Goal: Transaction & Acquisition: Purchase product/service

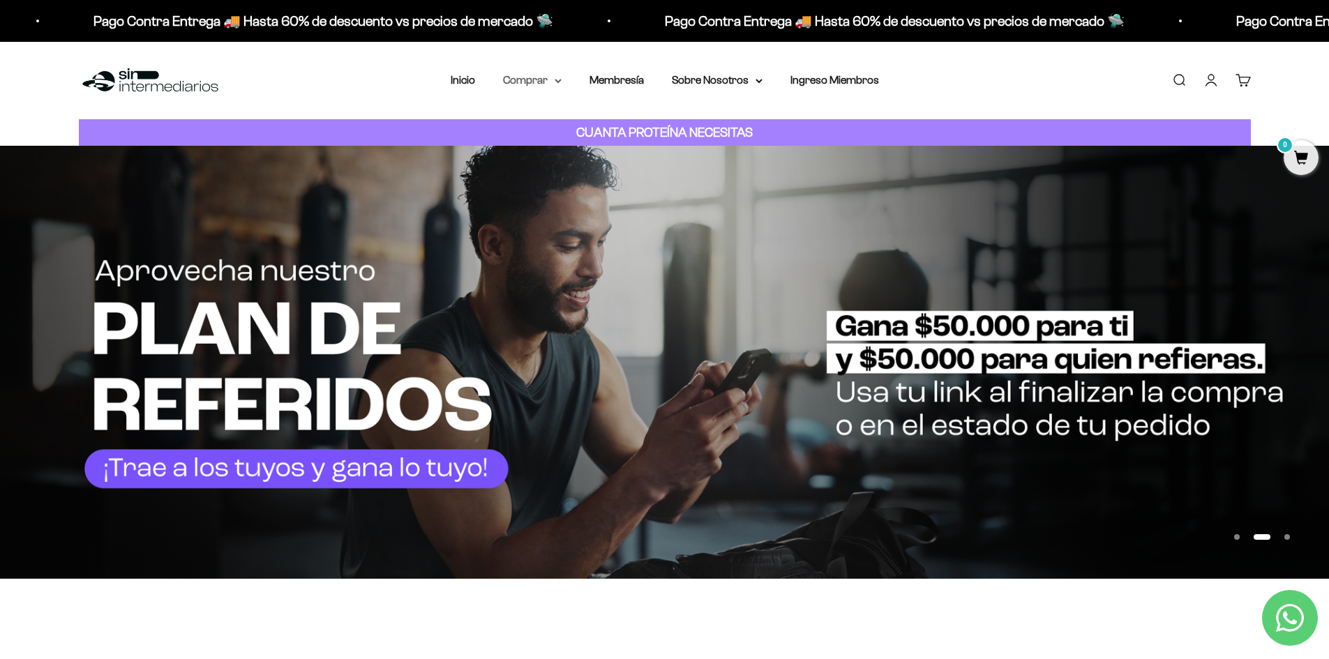
click at [555, 85] on summary "Comprar" at bounding box center [532, 80] width 59 height 18
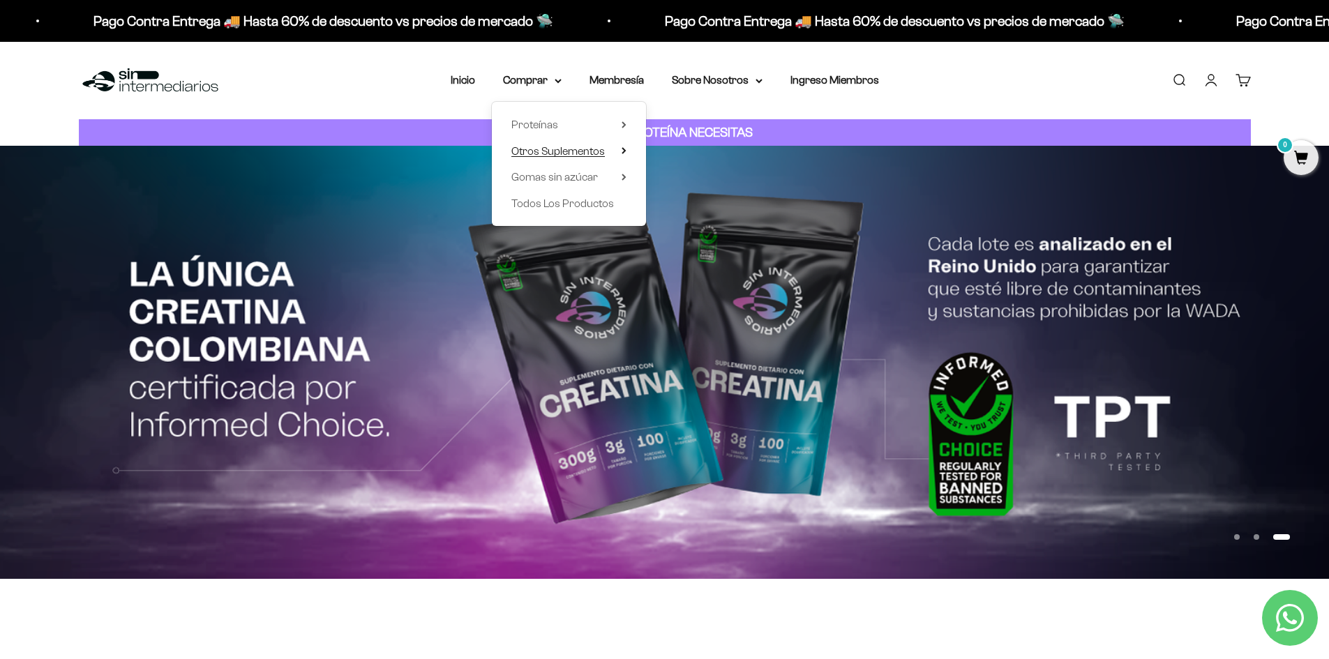
click at [576, 159] on span "Otros Suplementos" at bounding box center [559, 151] width 94 height 18
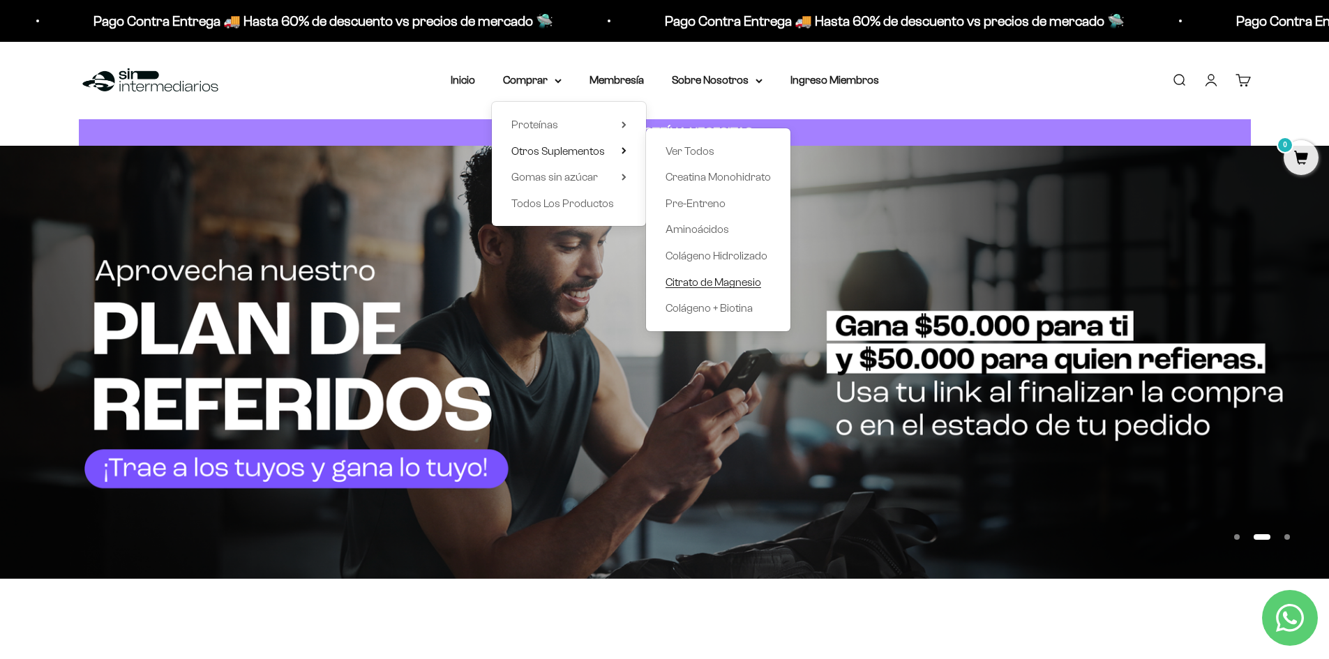
click at [717, 282] on span "Citrato de Magnesio" at bounding box center [714, 282] width 96 height 12
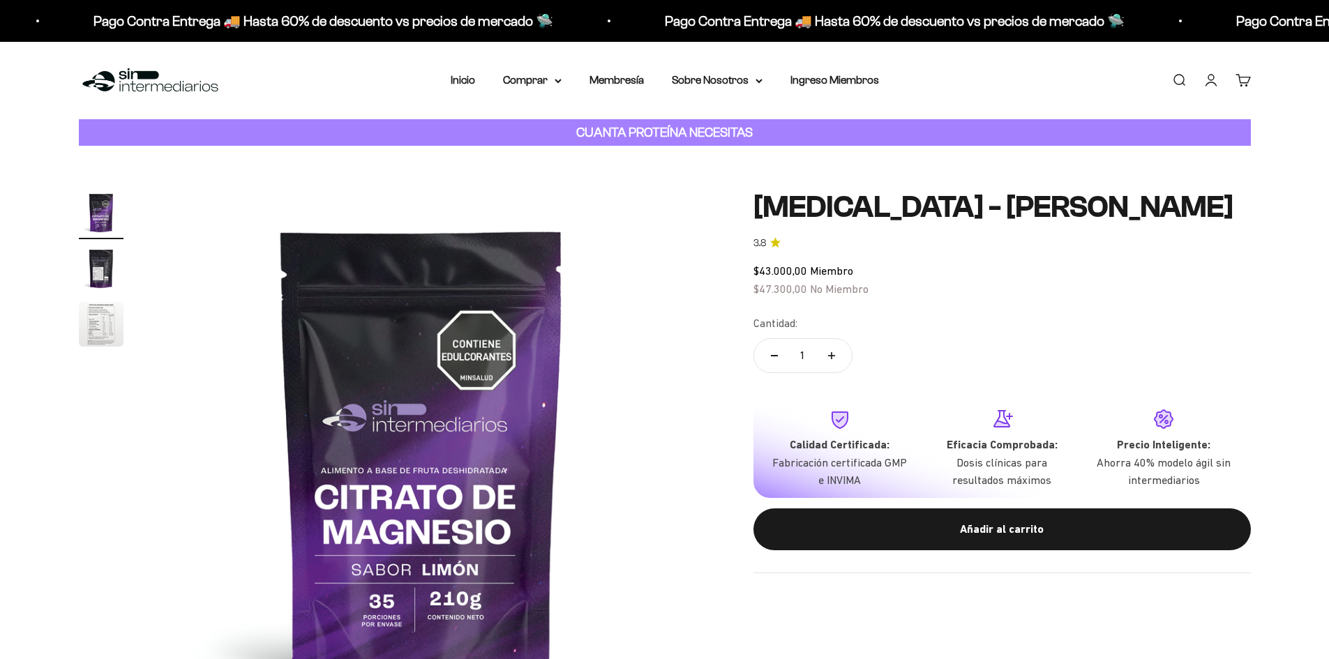
click at [107, 334] on img "Ir al artículo 3" at bounding box center [101, 324] width 45 height 45
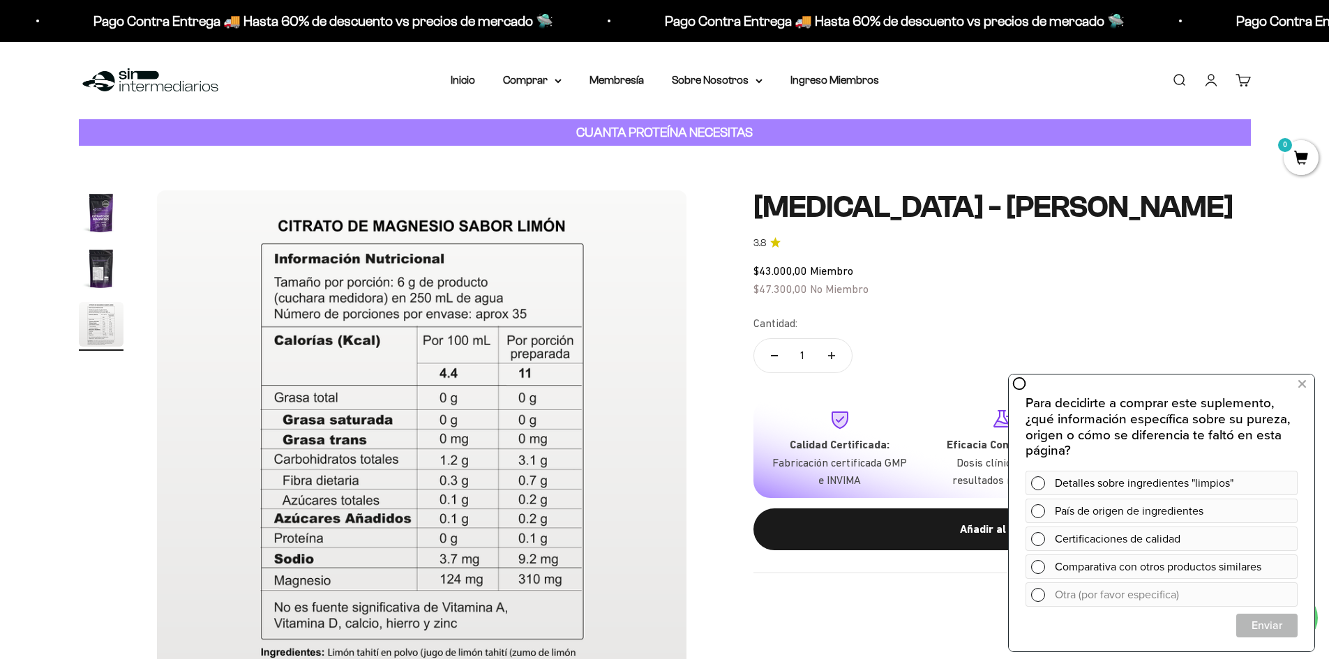
click at [103, 219] on img "Ir al artículo 1" at bounding box center [101, 213] width 45 height 45
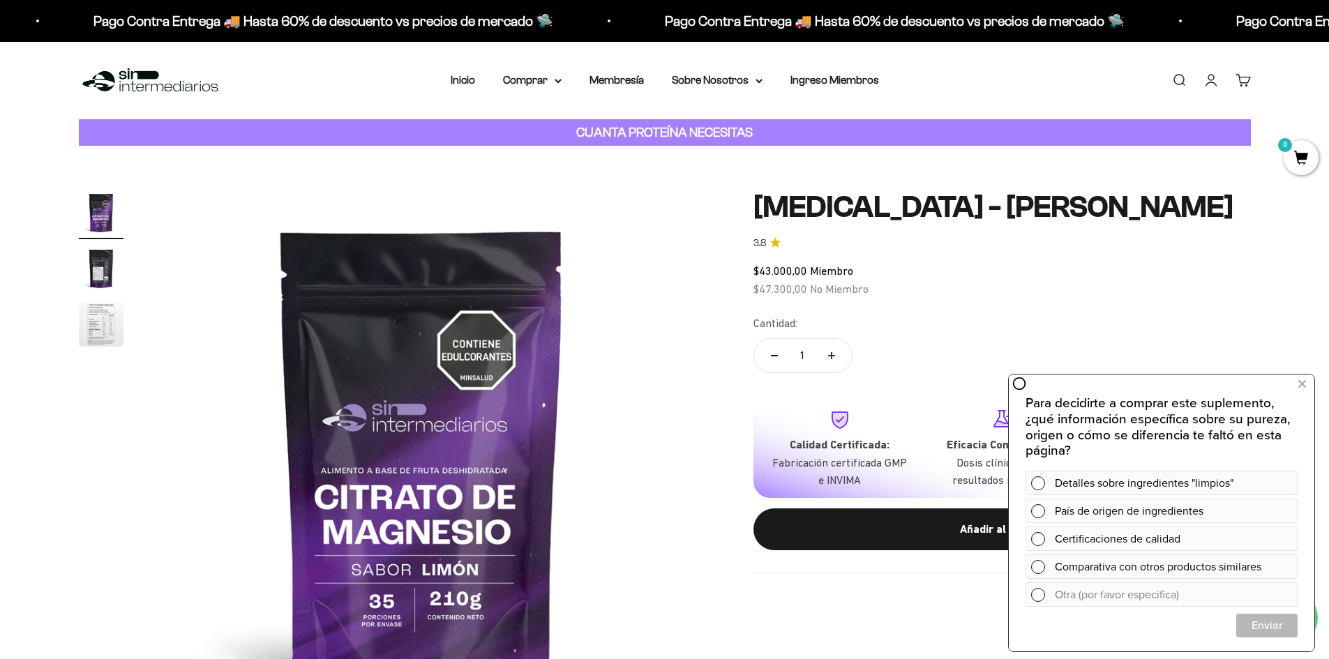
click at [96, 340] on img "Ir al artículo 3" at bounding box center [101, 324] width 45 height 45
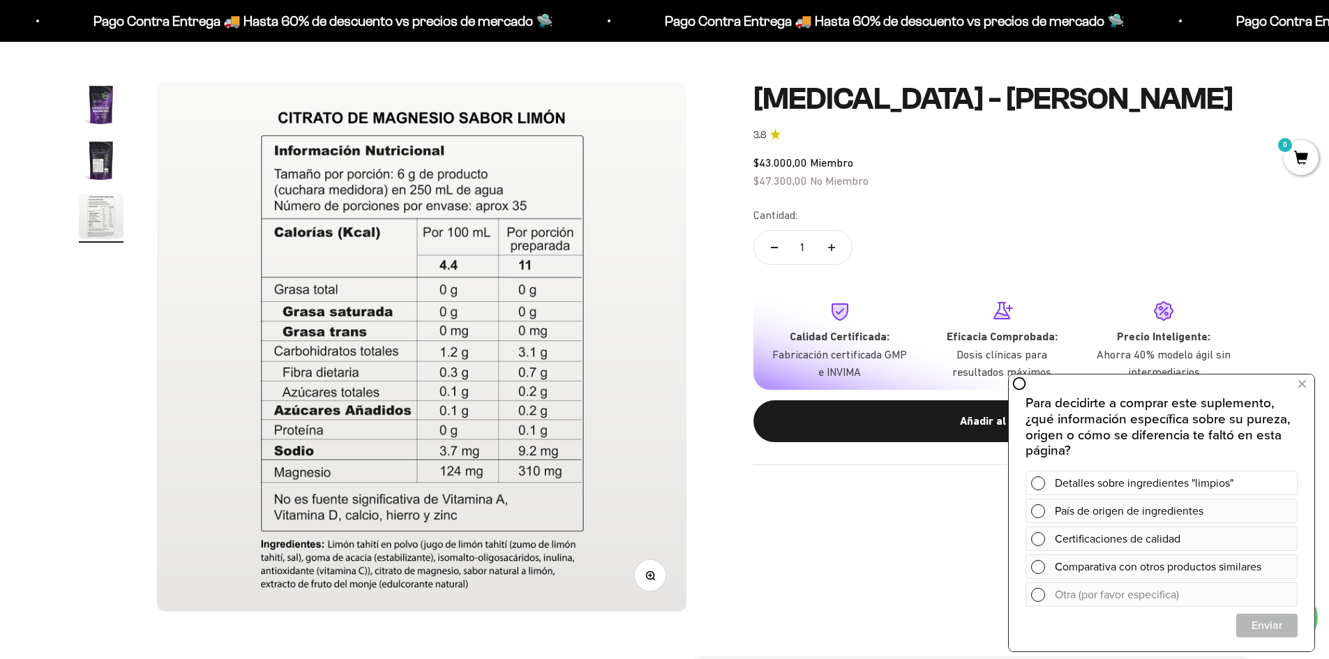
scroll to position [279, 0]
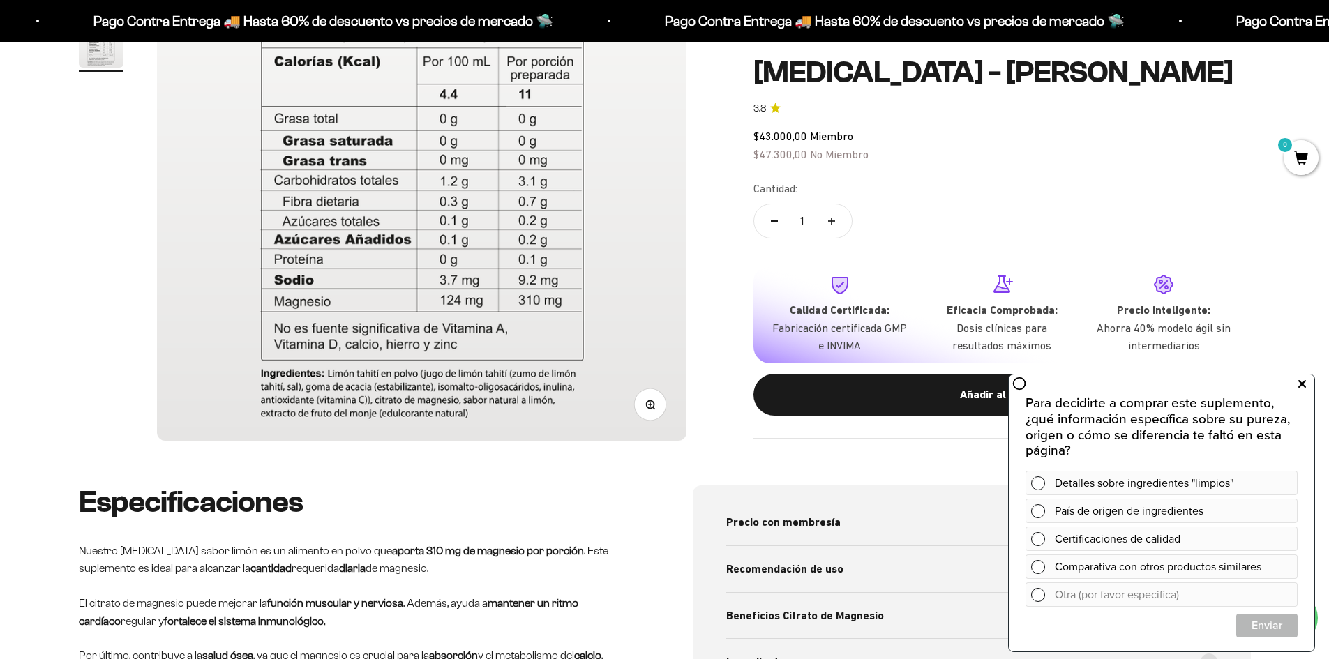
drag, startPoint x: 1305, startPoint y: 391, endPoint x: 1297, endPoint y: 385, distance: 9.5
click at [1305, 391] on icon at bounding box center [1303, 384] width 8 height 18
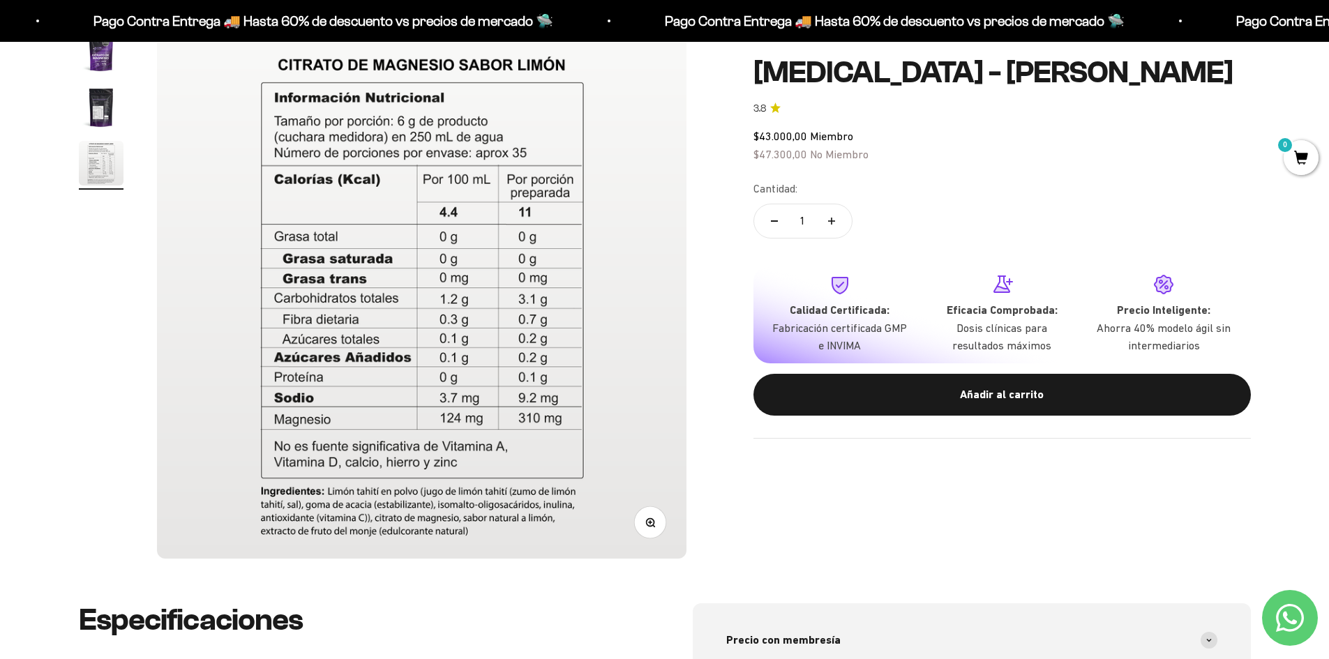
scroll to position [140, 0]
